Goal: Navigation & Orientation: Find specific page/section

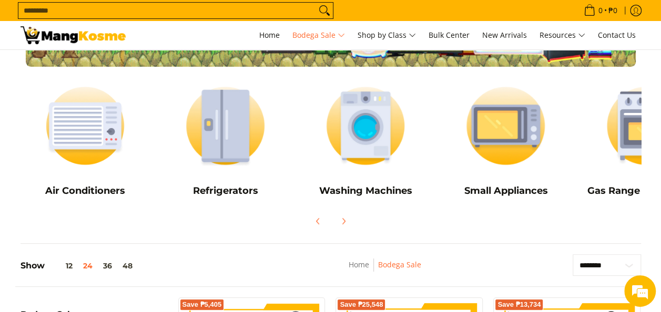
scroll to position [158, 0]
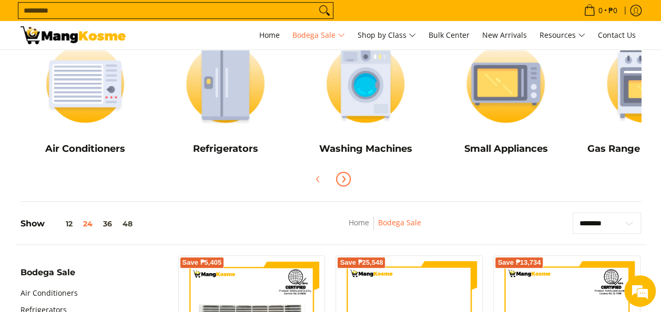
click at [345, 177] on icon "Next" at bounding box center [343, 179] width 8 height 8
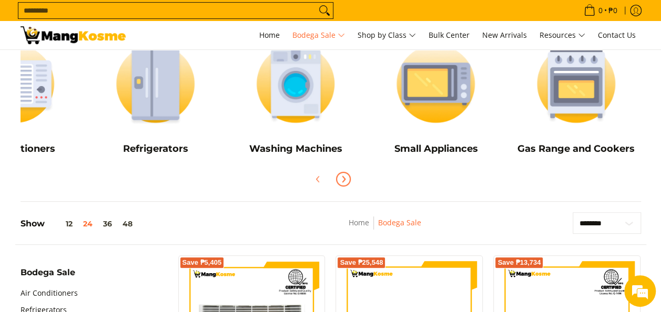
click at [345, 177] on icon "Next" at bounding box center [343, 179] width 8 height 8
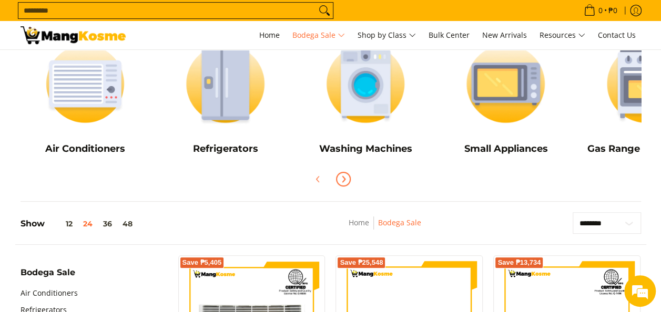
click at [345, 177] on icon "Next" at bounding box center [343, 179] width 8 height 8
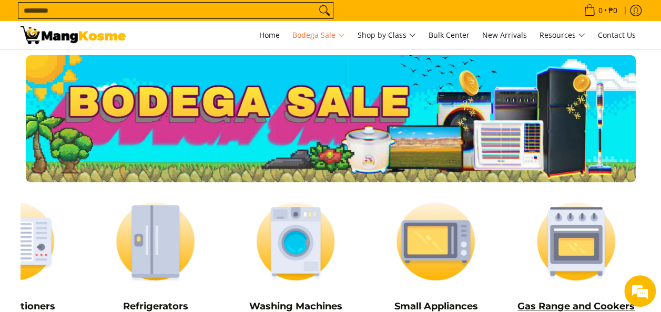
click at [570, 302] on h5 "Gas Range and Cookers" at bounding box center [576, 307] width 130 height 12
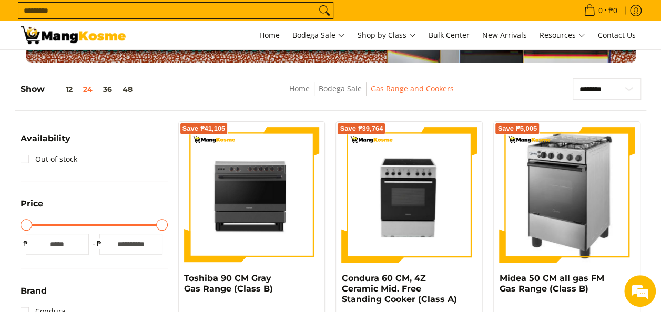
scroll to position [53, 0]
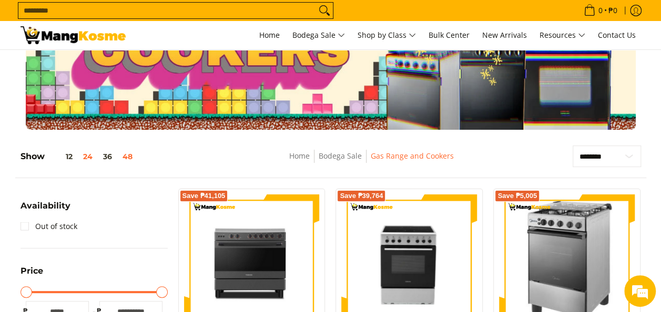
click at [131, 155] on button "48" at bounding box center [127, 156] width 20 height 8
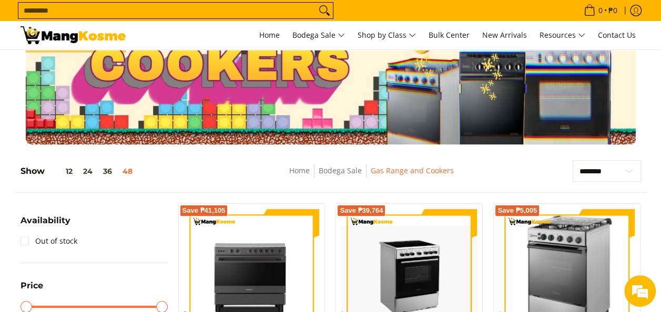
scroll to position [0, 0]
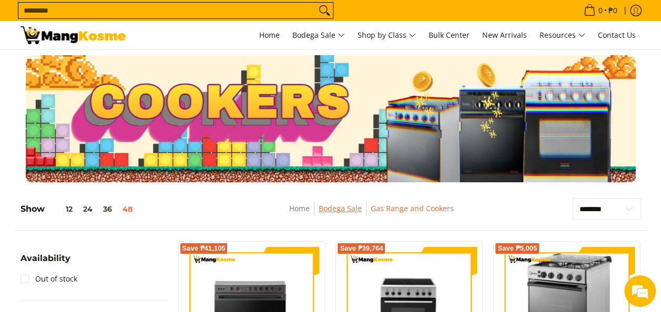
click at [353, 207] on link "Bodega Sale" at bounding box center [339, 208] width 43 height 10
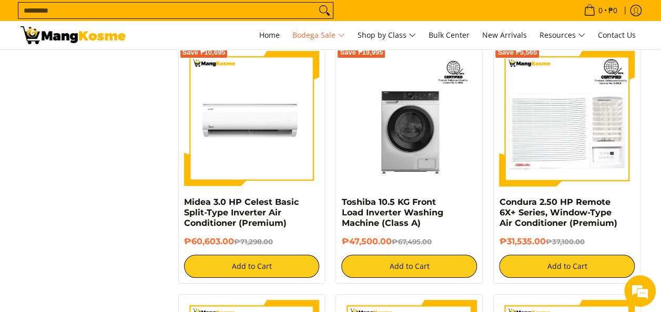
scroll to position [3751, 0]
